Goal: Information Seeking & Learning: Learn about a topic

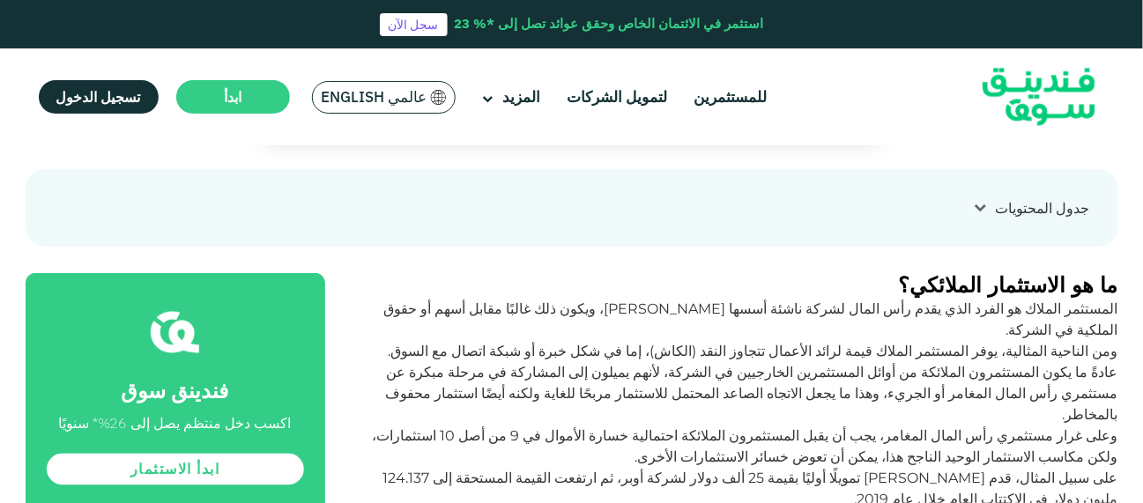
scroll to position [655, 0]
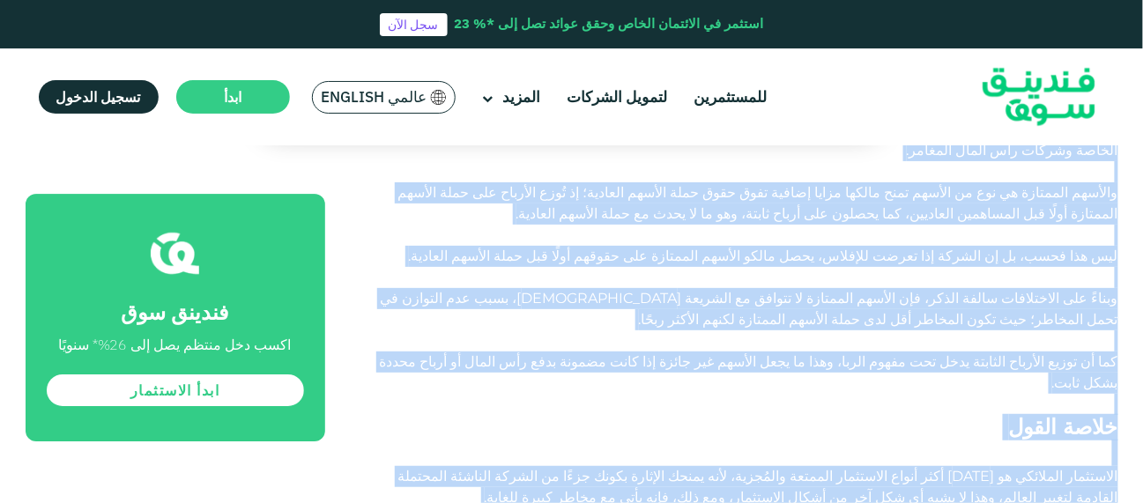
scroll to position [3266, 0]
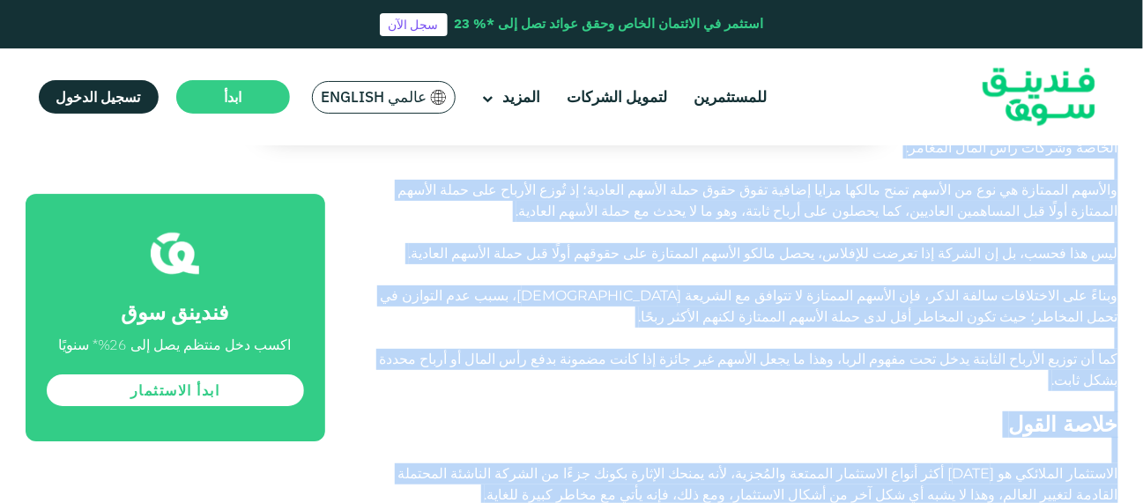
drag, startPoint x: 1120, startPoint y: 199, endPoint x: 967, endPoint y: 292, distance: 178.3
copy div "lo ip dolorsita consecte؟ adipisci elitse do eiusm temp inci utl etdol magna al…"
drag, startPoint x: 713, startPoint y: 338, endPoint x: 698, endPoint y: 337, distance: 15.1
